Goal: Navigation & Orientation: Find specific page/section

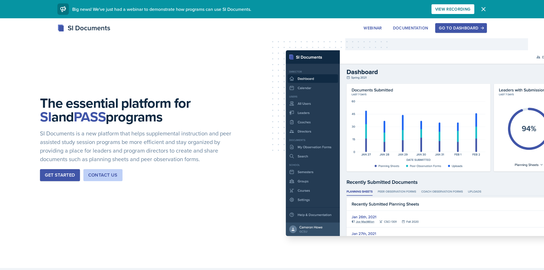
click at [462, 27] on div "Go to Dashboard" at bounding box center [461, 28] width 44 height 5
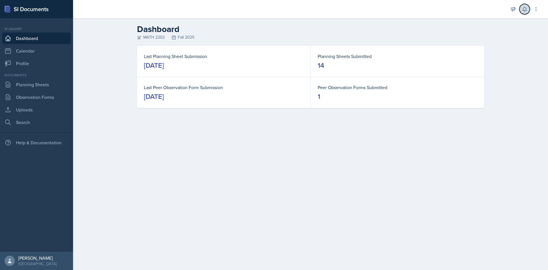
click at [525, 10] on icon at bounding box center [525, 9] width 6 height 6
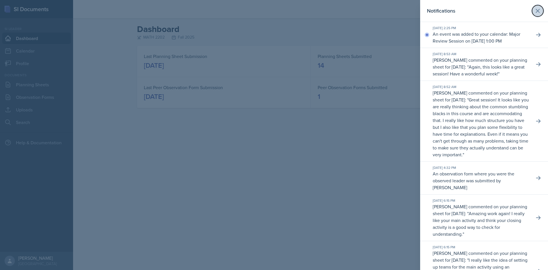
click at [538, 10] on button at bounding box center [537, 10] width 11 height 11
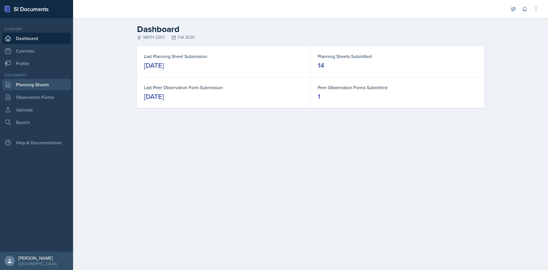
click at [34, 85] on link "Planning Sheets" at bounding box center [36, 84] width 68 height 11
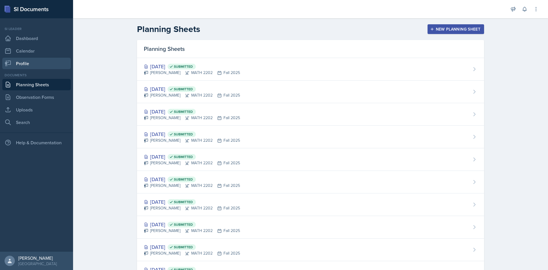
click at [41, 61] on link "Profile" at bounding box center [36, 63] width 68 height 11
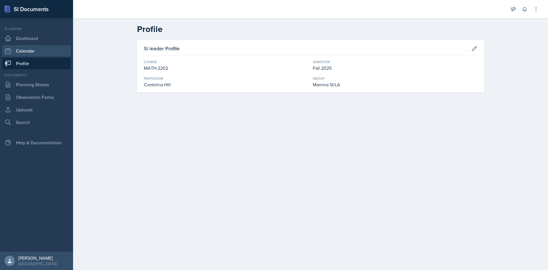
click at [38, 46] on link "Calendar" at bounding box center [36, 50] width 68 height 11
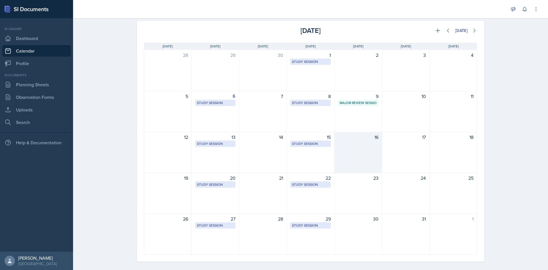
scroll to position [31, 0]
